Goal: Use online tool/utility

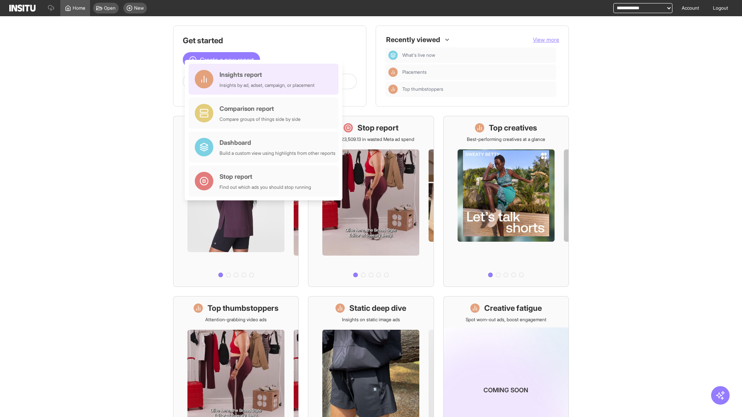
click at [266, 79] on div "Insights report Insights by ad, adset, campaign, or placement" at bounding box center [267, 79] width 95 height 19
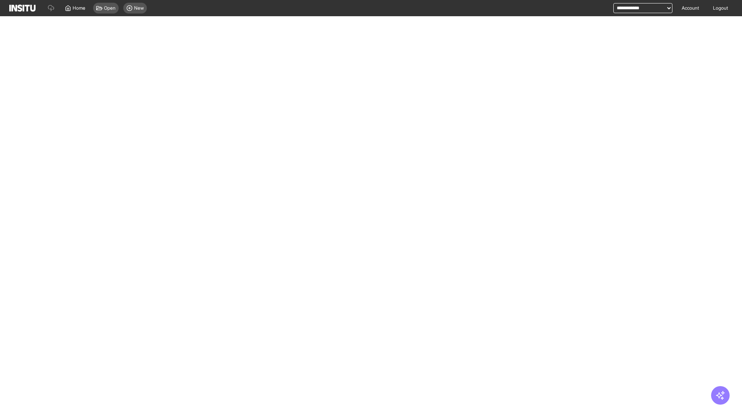
select select "**"
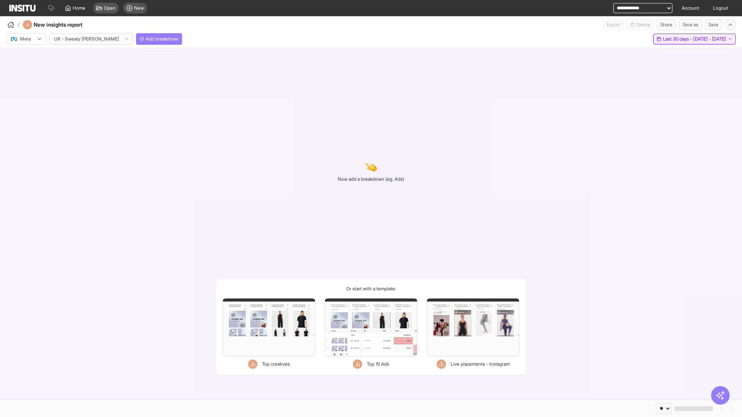
click at [678, 39] on span "Last 30 days - [DATE] - [DATE]" at bounding box center [694, 39] width 63 height 6
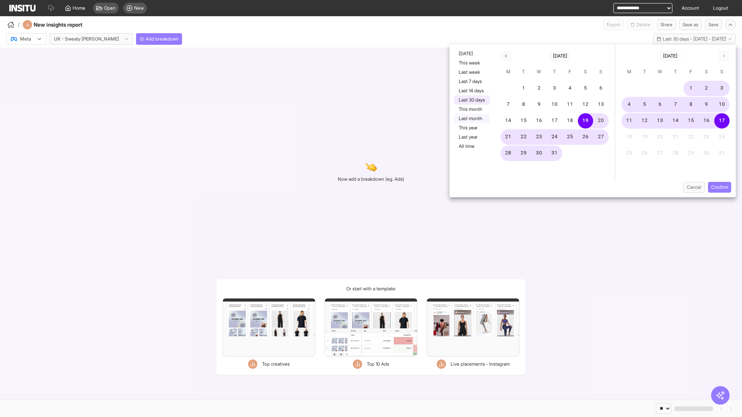
click at [471, 119] on button "Last month" at bounding box center [472, 118] width 36 height 9
